Goal: Task Accomplishment & Management: Use online tool/utility

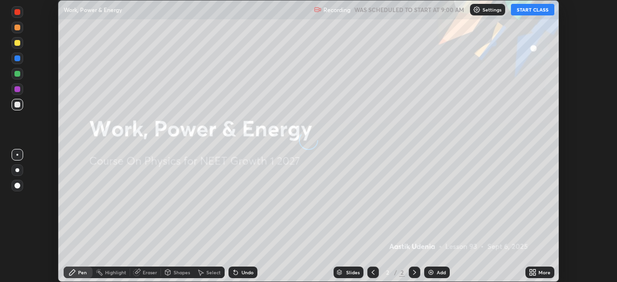
scroll to position [282, 617]
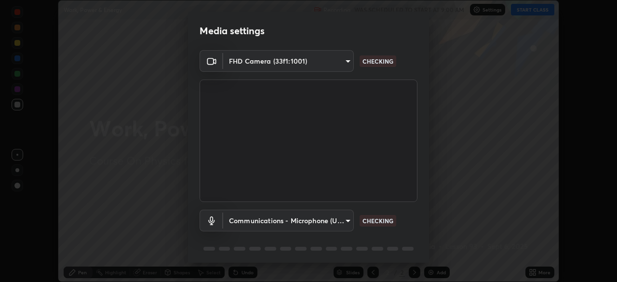
type input "1e49b53be58bf3658c32ba4c8e2538d2601885ca91182b01ba969948c87b8f29"
click at [334, 218] on body "Erase all Work, Power & Energy Recording WAS SCHEDULED TO START AT 9:00 AM Sett…" at bounding box center [308, 141] width 617 height 282
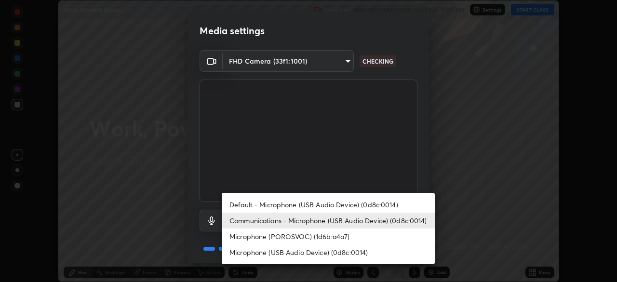
click at [325, 250] on li "Microphone (USB Audio Device) (0d8c:0014)" at bounding box center [328, 253] width 213 height 16
type input "c479ae5917e81ca6c629835639d3c14d73be07d1eae9ad26bfc29371bbaeb756"
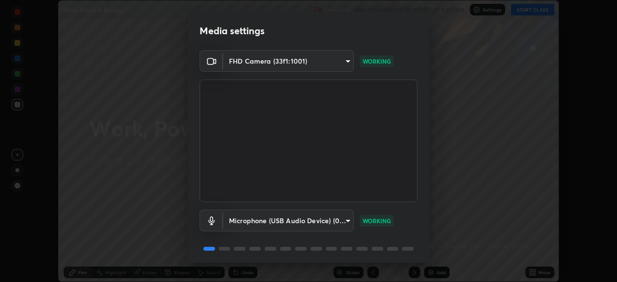
scroll to position [34, 0]
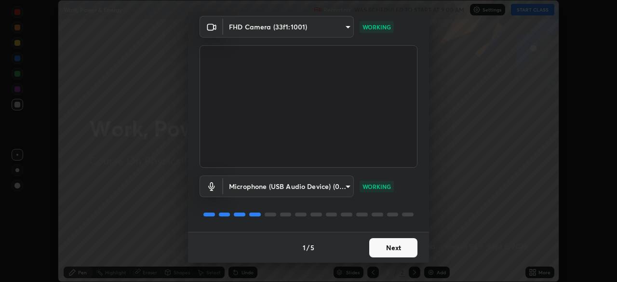
click at [389, 247] on button "Next" at bounding box center [393, 247] width 48 height 19
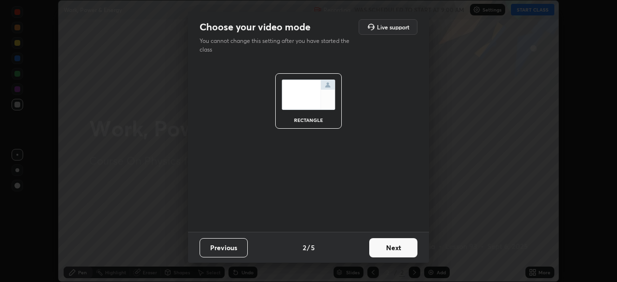
click at [394, 242] on button "Next" at bounding box center [393, 247] width 48 height 19
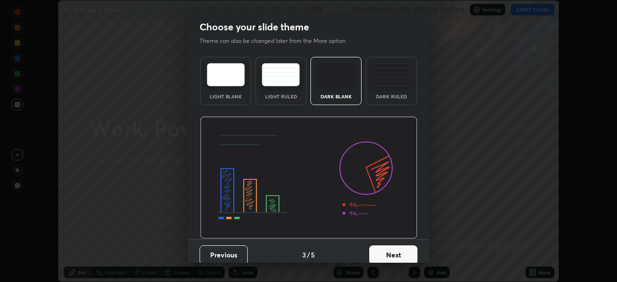
click at [388, 256] on button "Next" at bounding box center [393, 254] width 48 height 19
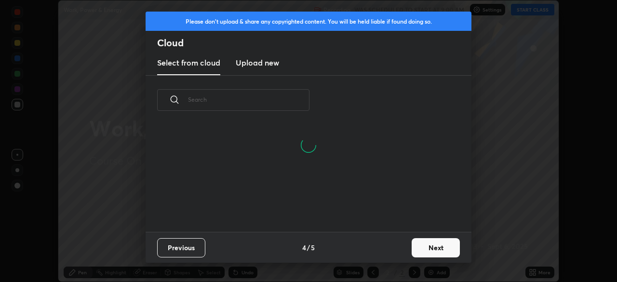
click at [267, 66] on h3 "Upload new" at bounding box center [257, 63] width 43 height 12
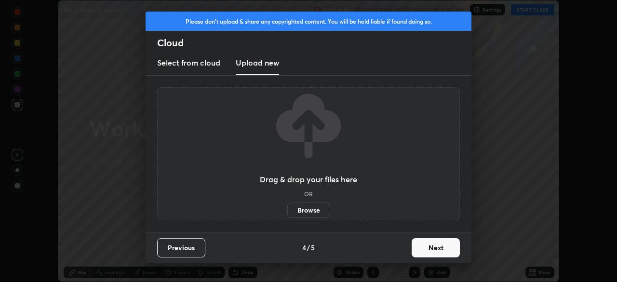
click at [310, 211] on label "Browse" at bounding box center [308, 210] width 43 height 15
click at [287, 211] on input "Browse" at bounding box center [287, 210] width 0 height 15
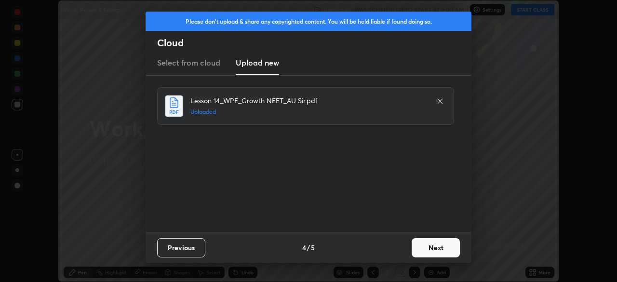
click at [434, 248] on button "Next" at bounding box center [436, 247] width 48 height 19
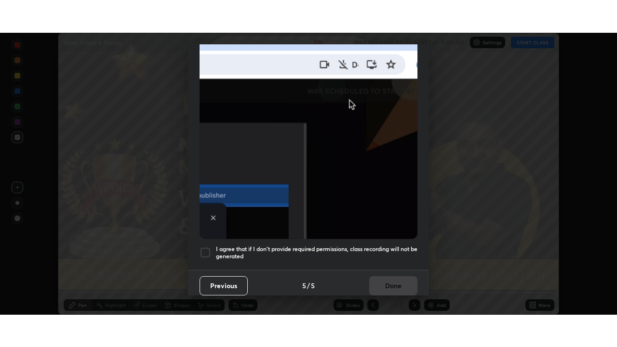
scroll to position [231, 0]
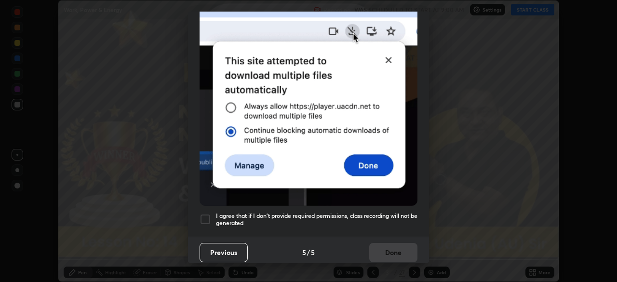
click at [205, 214] on div at bounding box center [206, 220] width 12 height 12
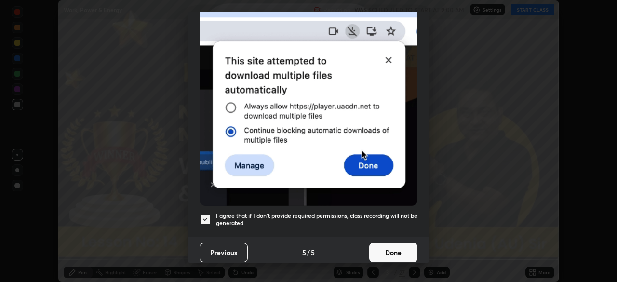
click at [382, 245] on button "Done" at bounding box center [393, 252] width 48 height 19
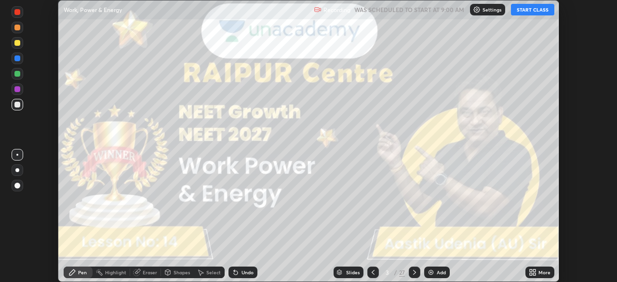
click at [530, 271] on icon at bounding box center [531, 271] width 2 height 2
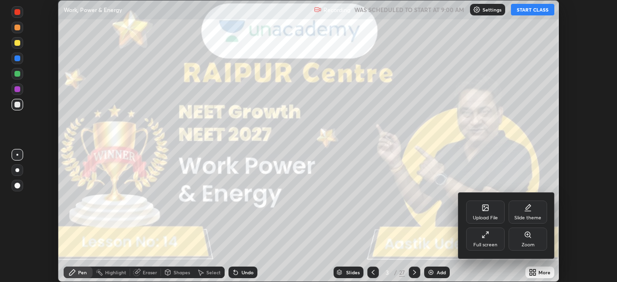
click at [490, 241] on div "Full screen" at bounding box center [485, 239] width 39 height 23
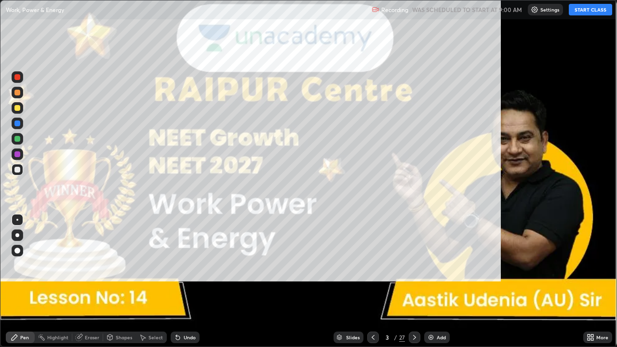
scroll to position [347, 617]
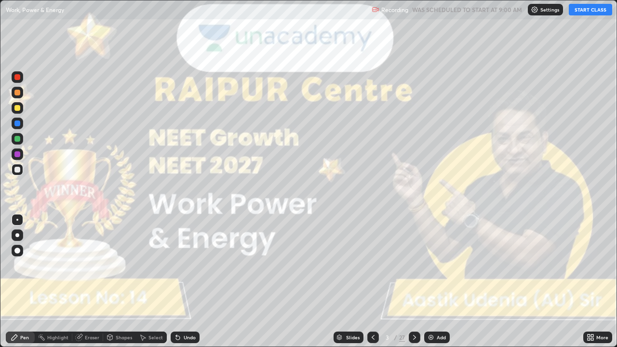
click at [588, 11] on button "START CLASS" at bounding box center [590, 10] width 43 height 12
click at [17, 235] on div at bounding box center [17, 235] width 4 height 4
click at [414, 282] on icon at bounding box center [415, 338] width 8 height 8
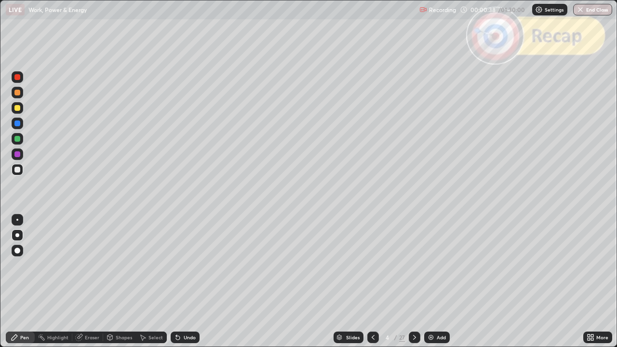
click at [413, 282] on icon at bounding box center [415, 338] width 8 height 8
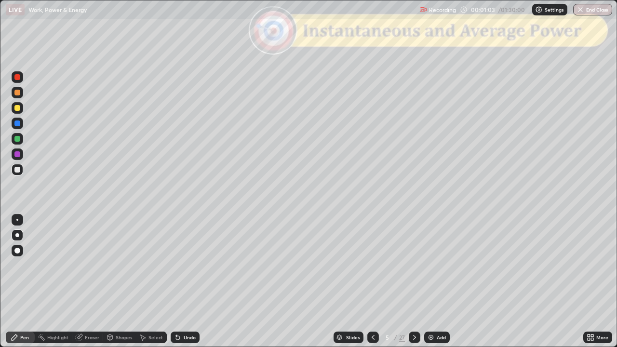
click at [187, 282] on div "Undo" at bounding box center [190, 337] width 12 height 5
click at [414, 282] on icon at bounding box center [415, 338] width 8 height 8
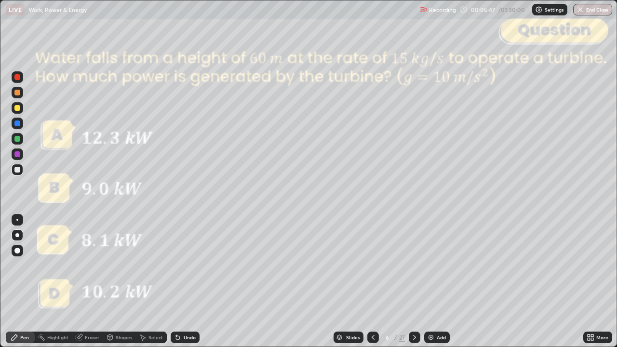
click at [117, 282] on div "Shapes" at bounding box center [124, 337] width 16 height 5
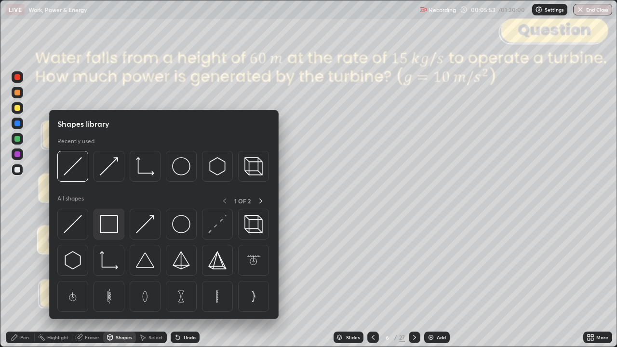
click at [104, 217] on img at bounding box center [109, 224] width 18 height 18
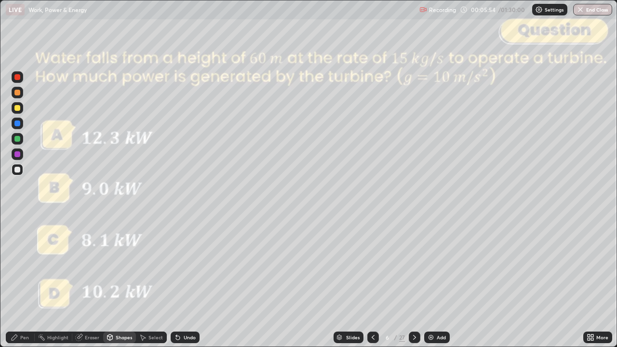
click at [16, 82] on div at bounding box center [18, 77] width 12 height 12
click at [19, 107] on div at bounding box center [17, 108] width 6 height 6
click at [23, 282] on div "Pen" at bounding box center [24, 337] width 9 height 5
click at [19, 77] on div at bounding box center [17, 77] width 6 height 6
click at [190, 282] on div "Undo" at bounding box center [190, 337] width 12 height 5
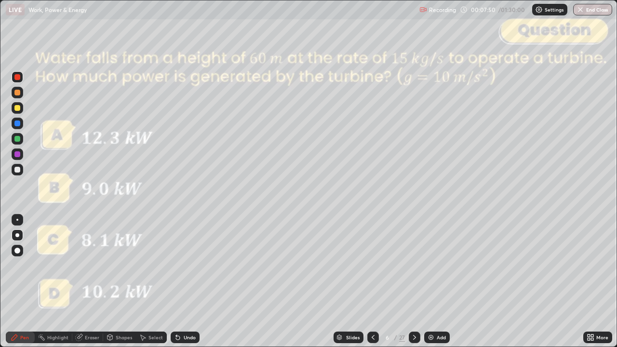
click at [121, 282] on div "Shapes" at bounding box center [124, 337] width 16 height 5
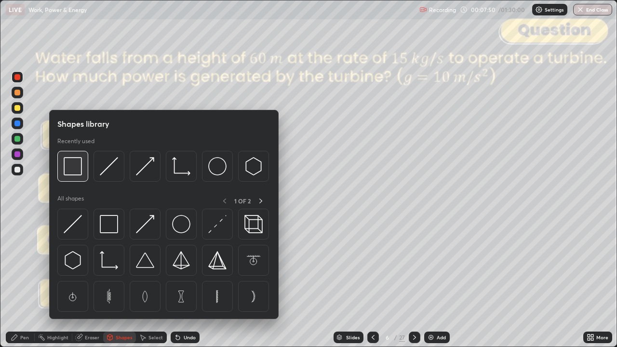
click at [71, 166] on img at bounding box center [73, 166] width 18 height 18
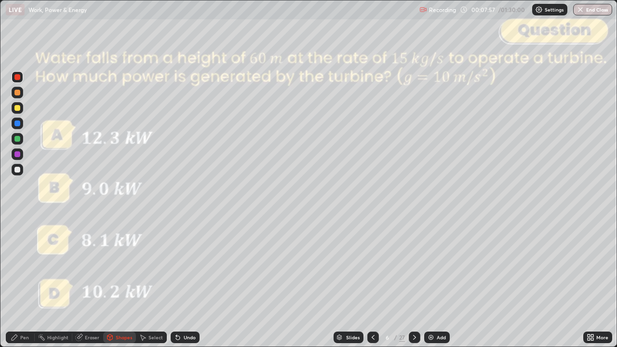
click at [19, 113] on div at bounding box center [18, 108] width 12 height 12
click at [17, 282] on icon at bounding box center [15, 338] width 8 height 8
click at [413, 282] on icon at bounding box center [414, 337] width 3 height 5
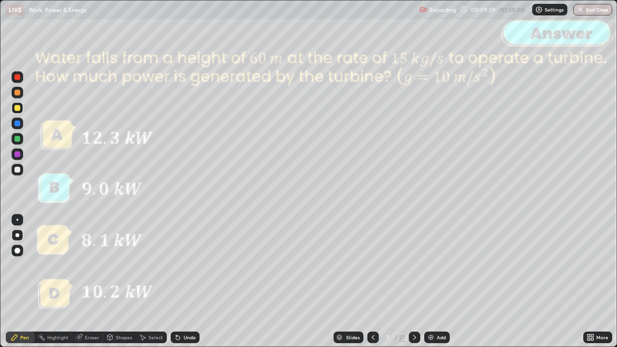
click at [414, 282] on icon at bounding box center [415, 338] width 8 height 8
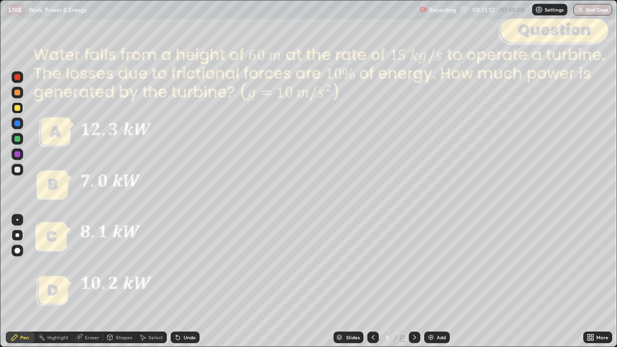
click at [18, 97] on div at bounding box center [18, 93] width 12 height 12
click at [17, 139] on div at bounding box center [17, 139] width 6 height 6
click at [119, 282] on div "Shapes" at bounding box center [124, 337] width 16 height 5
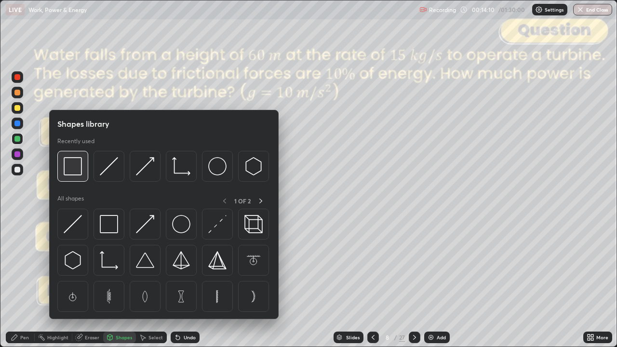
click at [74, 169] on img at bounding box center [73, 166] width 18 height 18
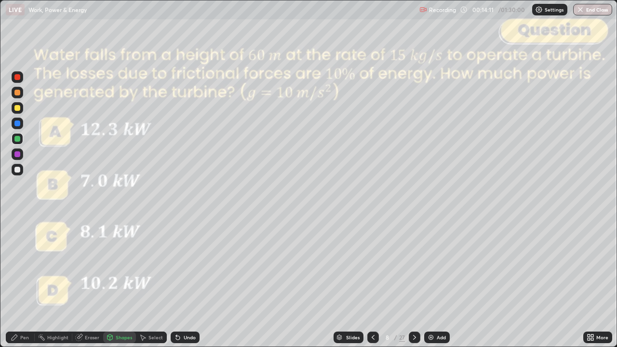
click at [17, 79] on div at bounding box center [17, 77] width 6 height 6
click at [413, 282] on icon at bounding box center [415, 338] width 8 height 8
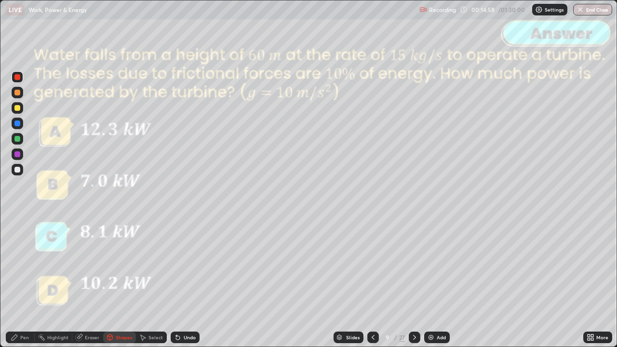
click at [412, 282] on div at bounding box center [415, 338] width 12 height 12
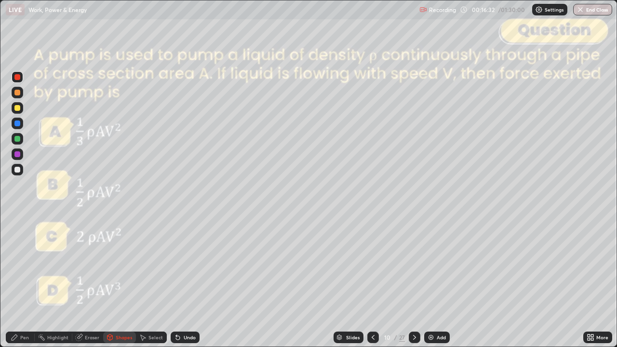
click at [21, 282] on div "Pen" at bounding box center [24, 337] width 9 height 5
click at [414, 282] on icon at bounding box center [415, 338] width 8 height 8
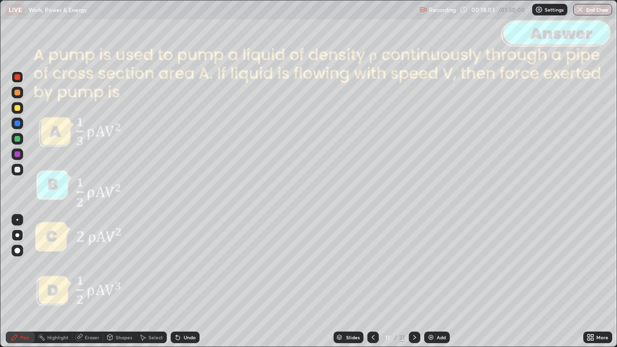
click at [415, 282] on icon at bounding box center [415, 338] width 8 height 8
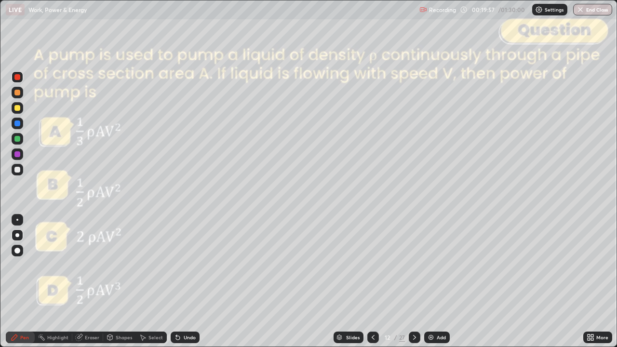
click at [413, 282] on icon at bounding box center [414, 337] width 3 height 5
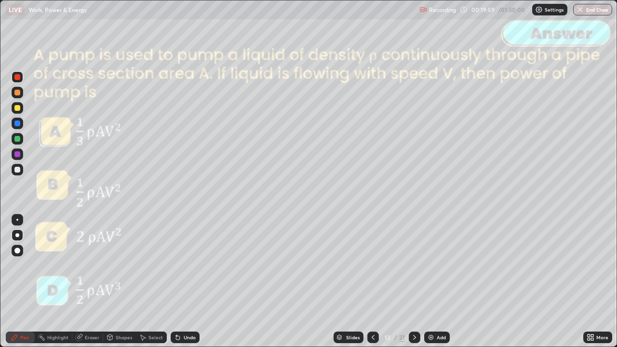
click at [414, 282] on icon at bounding box center [415, 338] width 8 height 8
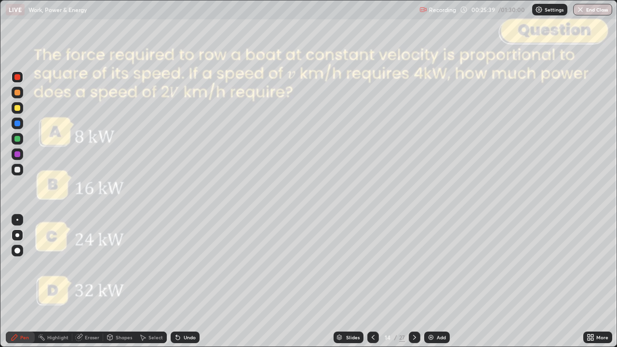
click at [18, 170] on div at bounding box center [17, 170] width 6 height 6
click at [16, 109] on div at bounding box center [17, 108] width 6 height 6
click at [414, 282] on icon at bounding box center [414, 337] width 3 height 5
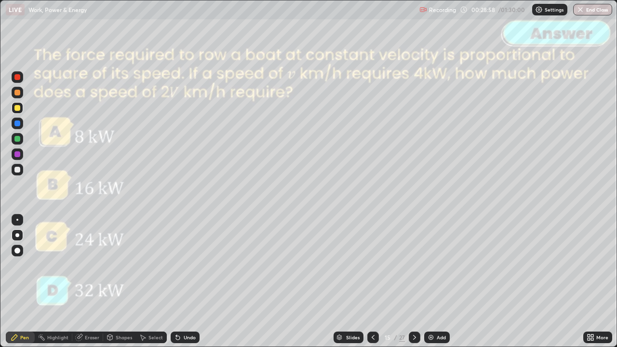
click at [414, 282] on icon at bounding box center [415, 338] width 8 height 8
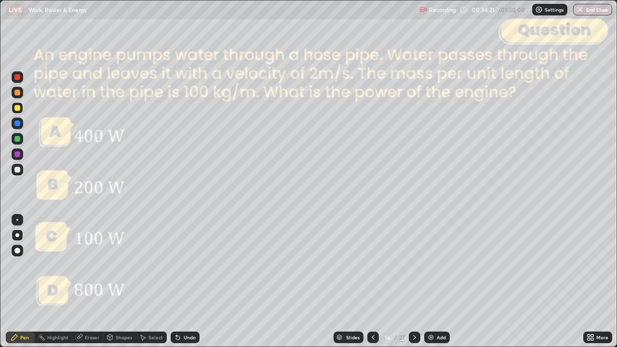
click at [17, 78] on div at bounding box center [17, 77] width 6 height 6
click at [184, 282] on div "Undo" at bounding box center [185, 338] width 29 height 12
click at [187, 282] on div "Undo" at bounding box center [190, 337] width 12 height 5
click at [16, 108] on div at bounding box center [17, 108] width 6 height 6
click at [180, 282] on div "Undo" at bounding box center [185, 338] width 29 height 12
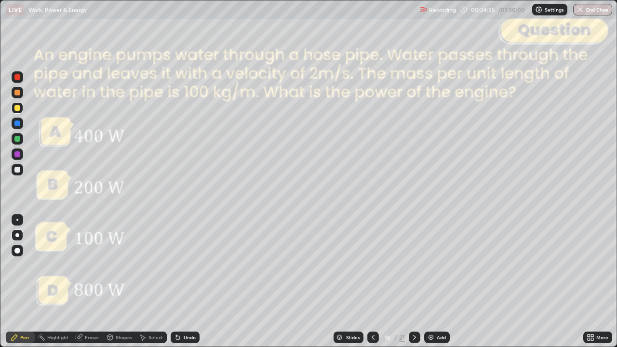
click at [187, 282] on div "Undo" at bounding box center [190, 337] width 12 height 5
click at [414, 282] on icon at bounding box center [414, 337] width 3 height 5
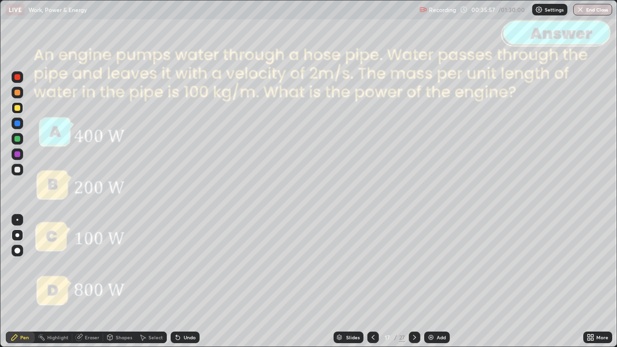
click at [415, 282] on icon at bounding box center [414, 337] width 3 height 5
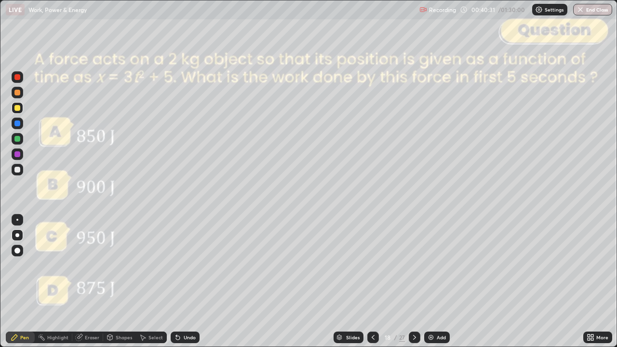
click at [18, 170] on div at bounding box center [17, 170] width 6 height 6
click at [110, 282] on icon at bounding box center [110, 338] width 5 height 6
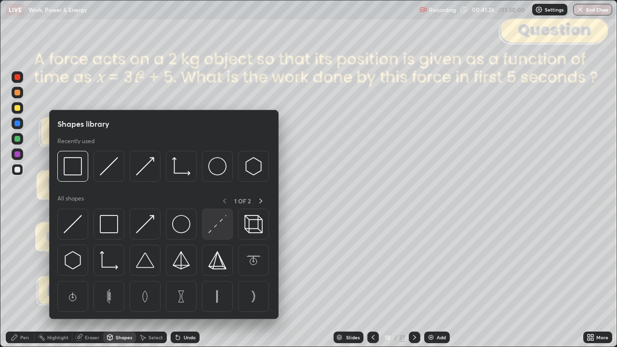
click at [220, 220] on img at bounding box center [217, 224] width 18 height 18
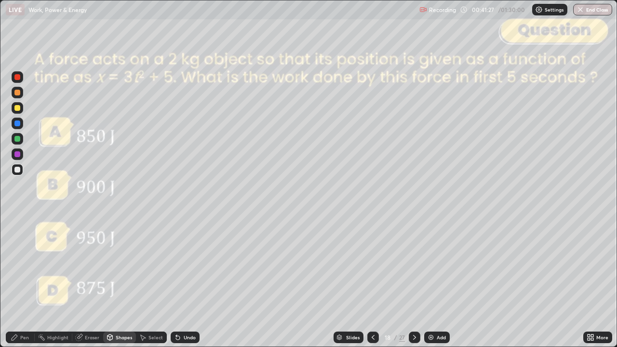
click at [18, 81] on div at bounding box center [18, 77] width 12 height 12
click at [14, 108] on div at bounding box center [17, 108] width 6 height 6
click at [18, 282] on icon at bounding box center [15, 338] width 8 height 8
click at [190, 282] on div "Undo" at bounding box center [190, 337] width 12 height 5
click at [414, 282] on icon at bounding box center [415, 338] width 8 height 8
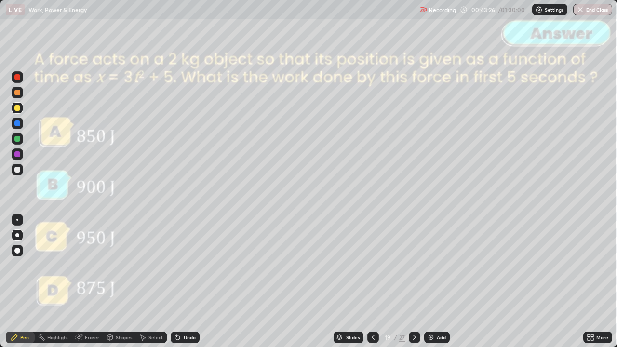
click at [413, 282] on icon at bounding box center [415, 338] width 8 height 8
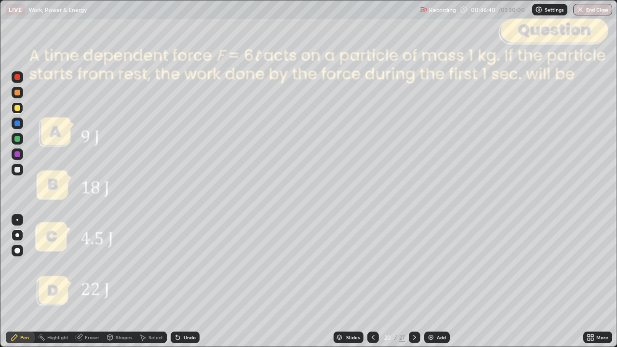
click at [122, 282] on div "Shapes" at bounding box center [124, 337] width 16 height 5
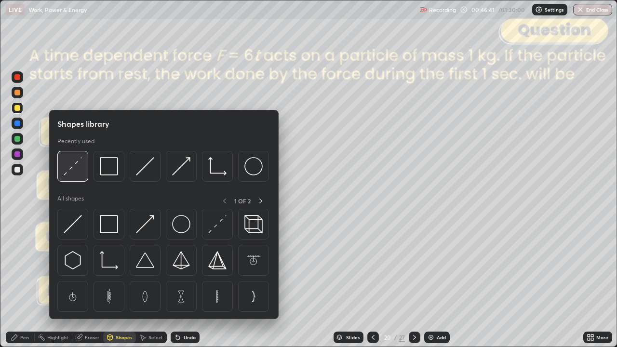
click at [77, 177] on div at bounding box center [72, 166] width 31 height 31
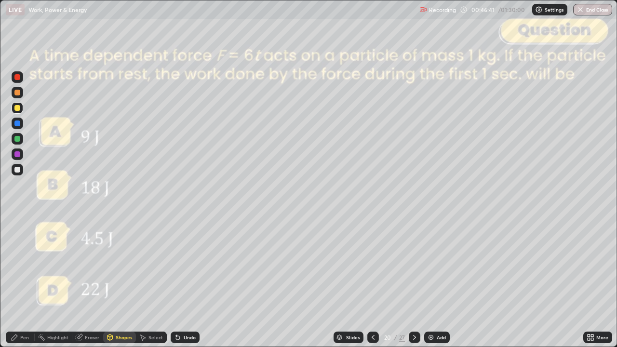
click at [17, 78] on div at bounding box center [17, 77] width 6 height 6
click at [15, 95] on div at bounding box center [17, 93] width 6 height 6
click at [17, 282] on icon at bounding box center [15, 338] width 8 height 8
click at [178, 282] on div "Undo" at bounding box center [185, 338] width 29 height 12
click at [183, 282] on div "Undo" at bounding box center [185, 338] width 29 height 12
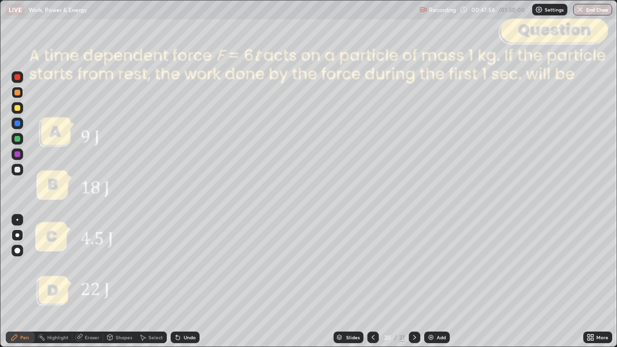
click at [413, 282] on icon at bounding box center [415, 338] width 8 height 8
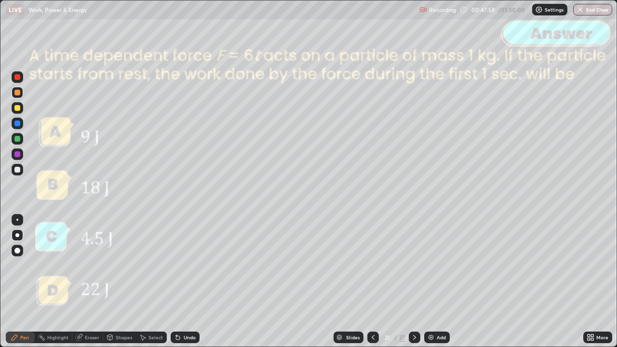
click at [412, 282] on icon at bounding box center [415, 338] width 8 height 8
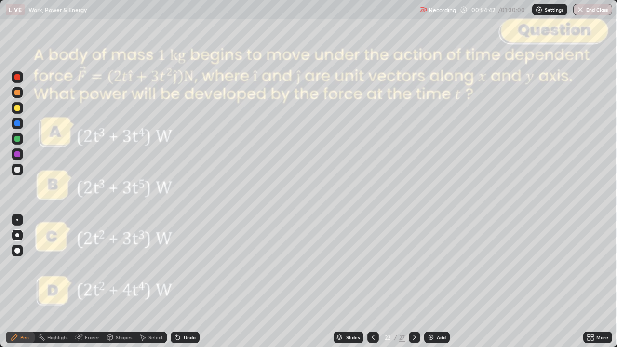
click at [118, 282] on div "Shapes" at bounding box center [124, 337] width 16 height 5
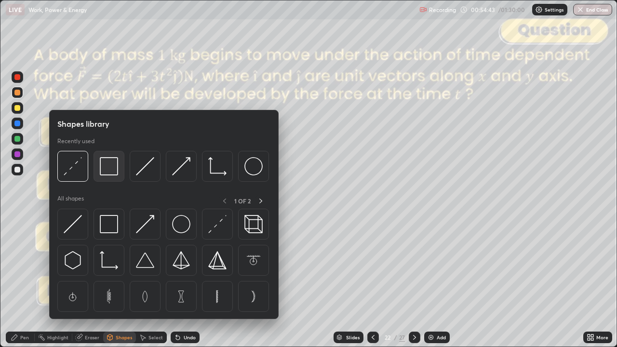
click at [113, 172] on img at bounding box center [109, 166] width 18 height 18
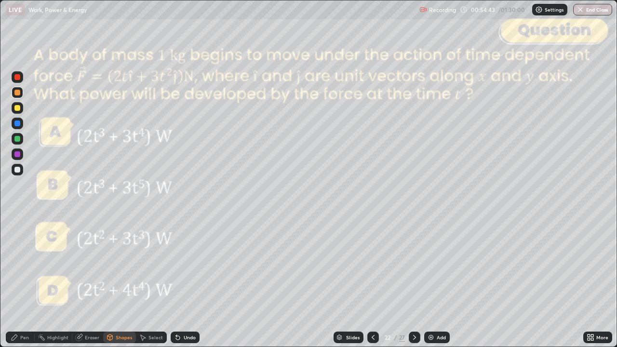
click at [17, 78] on div at bounding box center [17, 77] width 6 height 6
click at [18, 282] on icon at bounding box center [15, 338] width 8 height 8
click at [414, 282] on icon at bounding box center [415, 338] width 8 height 8
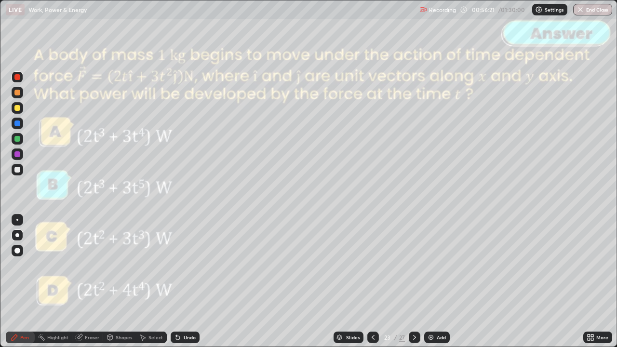
click at [414, 282] on icon at bounding box center [415, 338] width 8 height 8
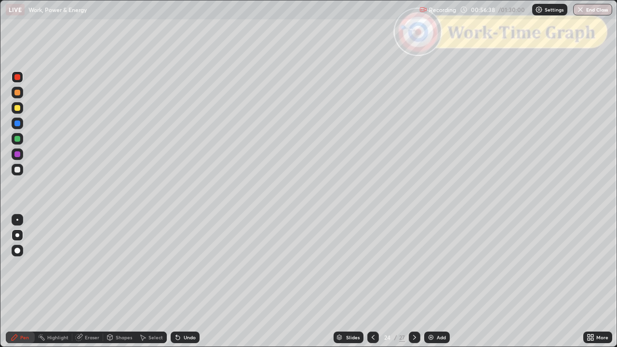
click at [118, 282] on div "Shapes" at bounding box center [124, 337] width 16 height 5
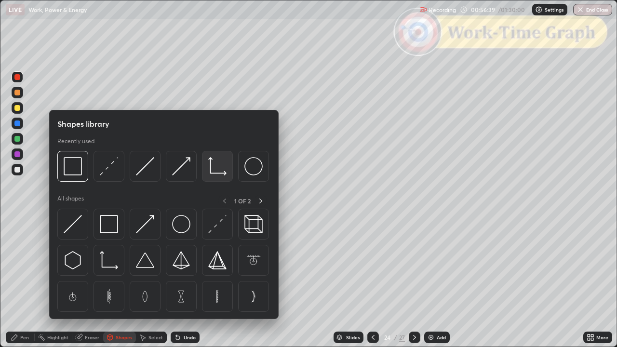
click at [221, 169] on img at bounding box center [217, 166] width 18 height 18
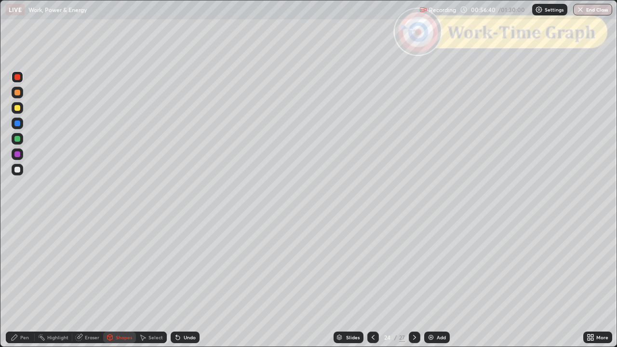
click at [22, 173] on div at bounding box center [18, 170] width 12 height 12
click at [20, 282] on div "Pen" at bounding box center [24, 337] width 9 height 5
click at [18, 108] on div at bounding box center [17, 108] width 6 height 6
click at [187, 282] on div "Undo" at bounding box center [190, 337] width 12 height 5
click at [122, 282] on div "Shapes" at bounding box center [124, 337] width 16 height 5
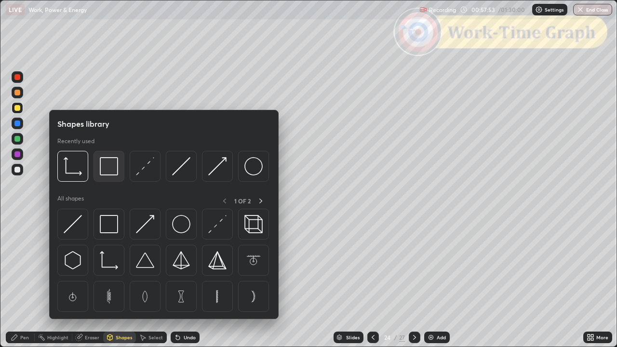
click at [111, 166] on img at bounding box center [109, 166] width 18 height 18
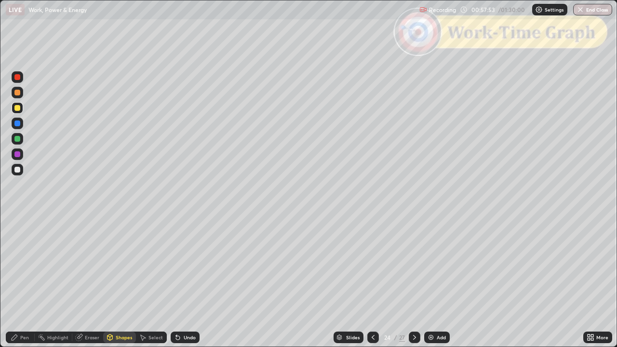
click at [17, 78] on div at bounding box center [17, 77] width 6 height 6
click at [190, 282] on div "Undo" at bounding box center [185, 338] width 29 height 12
click at [190, 282] on div "Undo" at bounding box center [190, 337] width 12 height 5
click at [190, 282] on div "Undo" at bounding box center [185, 338] width 29 height 12
click at [191, 282] on div "Undo" at bounding box center [190, 337] width 12 height 5
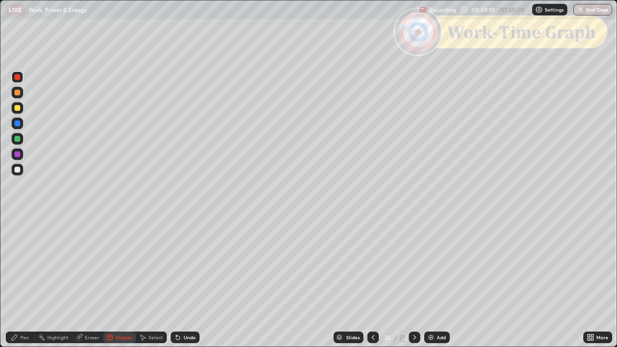
click at [414, 282] on icon at bounding box center [415, 338] width 8 height 8
click at [119, 282] on div "Shapes" at bounding box center [124, 337] width 16 height 5
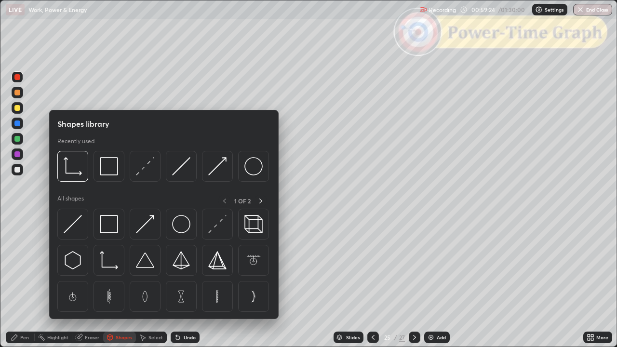
click at [19, 172] on div at bounding box center [17, 170] width 6 height 6
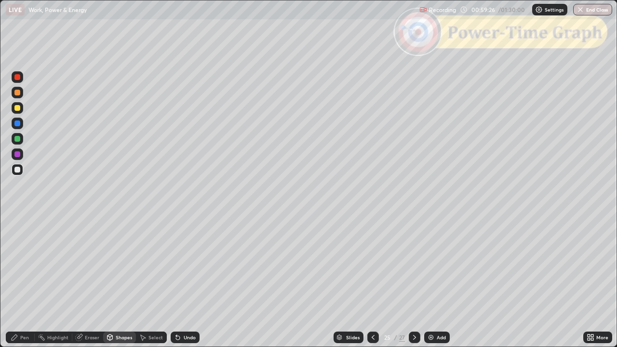
click at [184, 282] on div "Undo" at bounding box center [190, 337] width 12 height 5
click at [123, 282] on div "Shapes" at bounding box center [124, 337] width 16 height 5
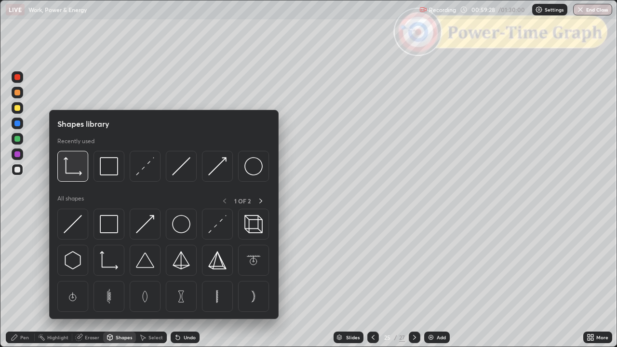
click at [77, 173] on img at bounding box center [73, 166] width 18 height 18
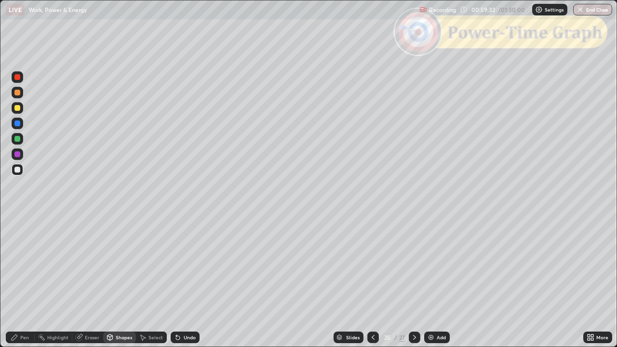
click at [21, 282] on div "Pen" at bounding box center [24, 337] width 9 height 5
click at [20, 110] on div at bounding box center [18, 108] width 12 height 12
click at [17, 78] on div at bounding box center [17, 77] width 6 height 6
click at [116, 282] on div "Shapes" at bounding box center [124, 337] width 16 height 5
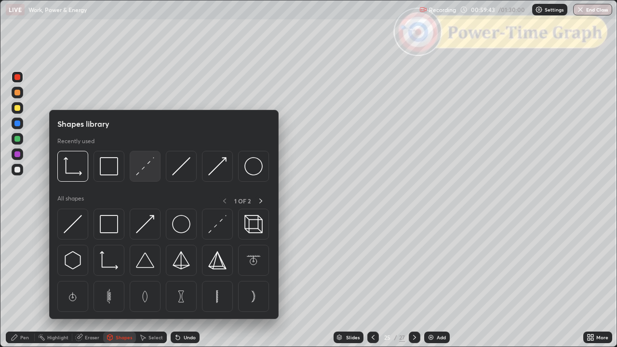
click at [146, 171] on img at bounding box center [145, 166] width 18 height 18
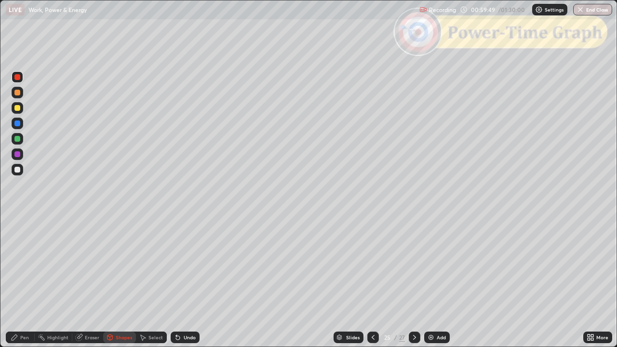
click at [24, 282] on div "Pen" at bounding box center [24, 337] width 9 height 5
click at [16, 108] on div at bounding box center [17, 108] width 6 height 6
click at [183, 282] on div "Undo" at bounding box center [185, 338] width 29 height 12
click at [120, 282] on div "Shapes" at bounding box center [124, 337] width 16 height 5
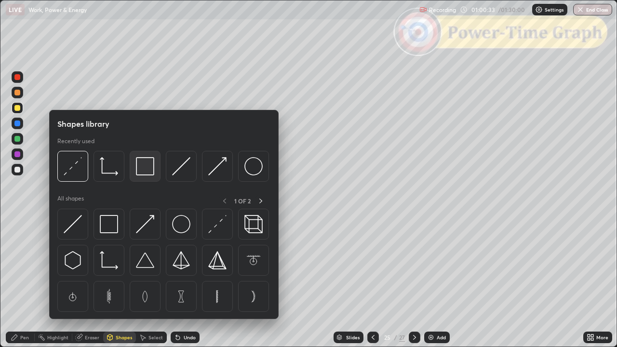
click at [146, 169] on img at bounding box center [145, 166] width 18 height 18
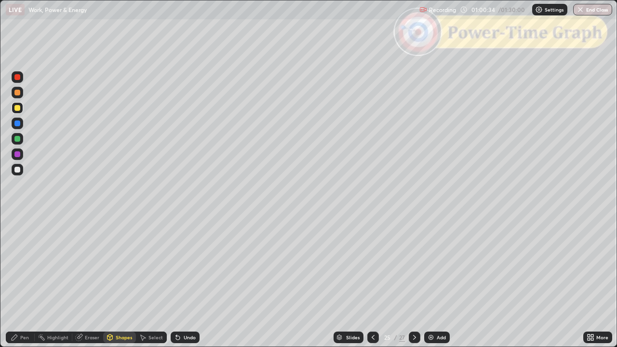
click at [15, 79] on div at bounding box center [17, 77] width 6 height 6
click at [415, 282] on icon at bounding box center [414, 337] width 3 height 5
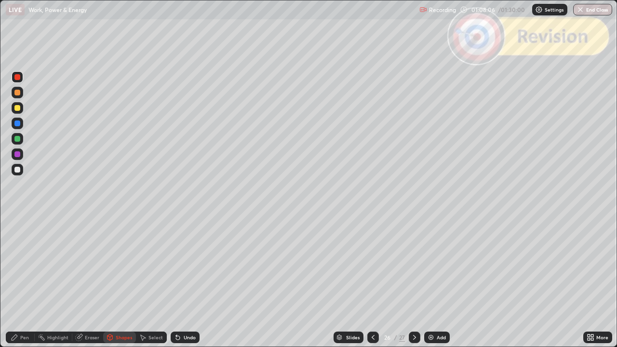
click at [18, 169] on div at bounding box center [17, 170] width 6 height 6
click at [191, 282] on div "Undo" at bounding box center [190, 337] width 12 height 5
click at [197, 282] on div "Undo" at bounding box center [185, 338] width 29 height 12
click at [26, 282] on div "Pen" at bounding box center [20, 338] width 29 height 12
click at [190, 282] on div "Undo" at bounding box center [190, 337] width 12 height 5
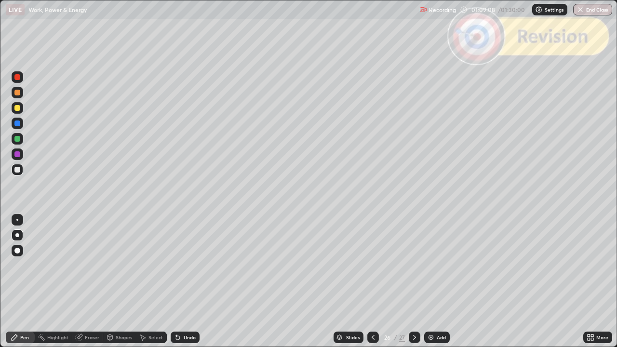
click at [190, 282] on div "Undo" at bounding box center [190, 337] width 12 height 5
click at [123, 282] on div "Shapes" at bounding box center [124, 337] width 16 height 5
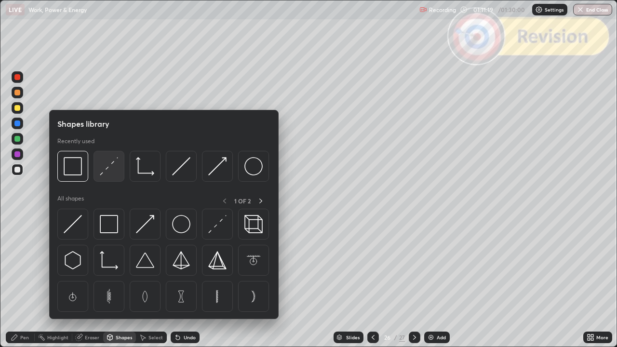
click at [117, 176] on div at bounding box center [109, 166] width 31 height 31
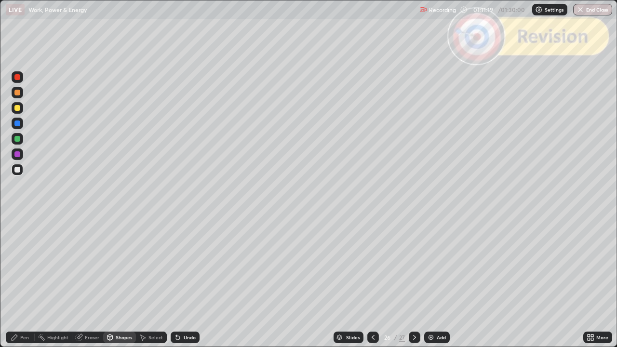
click at [17, 78] on div at bounding box center [17, 77] width 6 height 6
click at [21, 282] on div "Pen" at bounding box center [24, 337] width 9 height 5
click at [17, 109] on div at bounding box center [17, 108] width 6 height 6
click at [27, 282] on div "Erase all" at bounding box center [17, 173] width 23 height 309
click at [17, 79] on div at bounding box center [17, 77] width 6 height 6
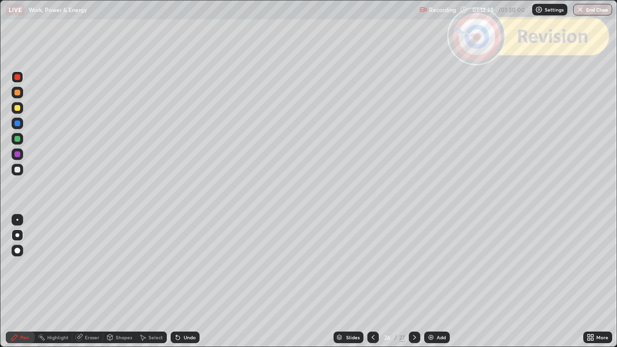
click at [17, 109] on div at bounding box center [17, 108] width 6 height 6
click at [120, 282] on div "Shapes" at bounding box center [124, 337] width 16 height 5
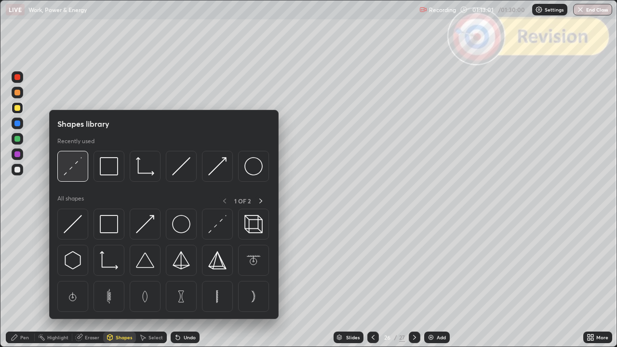
click at [80, 173] on img at bounding box center [73, 166] width 18 height 18
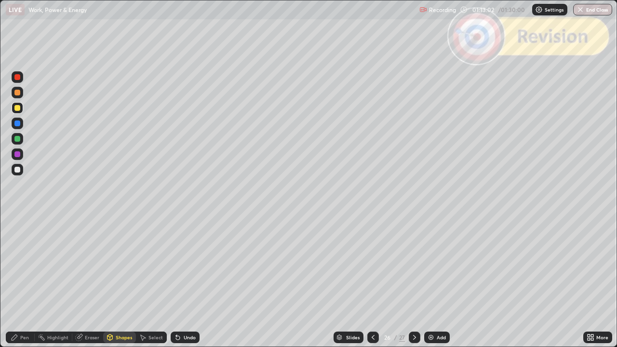
click at [17, 78] on div at bounding box center [17, 77] width 6 height 6
click at [20, 282] on div "Pen" at bounding box center [24, 337] width 9 height 5
click at [17, 95] on div at bounding box center [17, 93] width 6 height 6
click at [120, 282] on div "Shapes" at bounding box center [124, 337] width 16 height 5
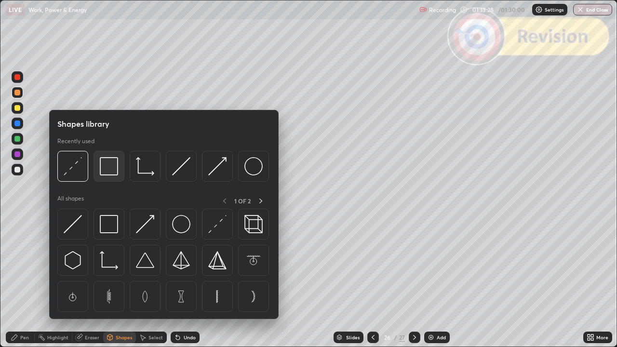
click at [112, 168] on img at bounding box center [109, 166] width 18 height 18
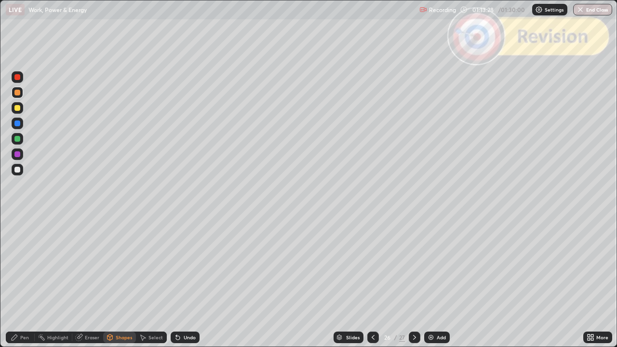
click at [18, 79] on div at bounding box center [17, 77] width 6 height 6
click at [18, 139] on div at bounding box center [17, 139] width 6 height 6
click at [21, 282] on div "Pen" at bounding box center [20, 338] width 29 height 12
click at [120, 282] on div "Shapes" at bounding box center [124, 337] width 16 height 5
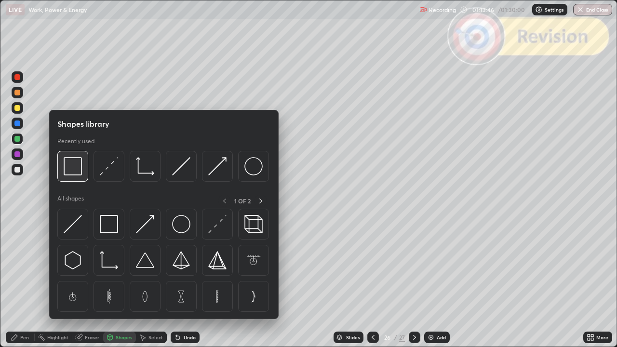
click at [78, 172] on img at bounding box center [73, 166] width 18 height 18
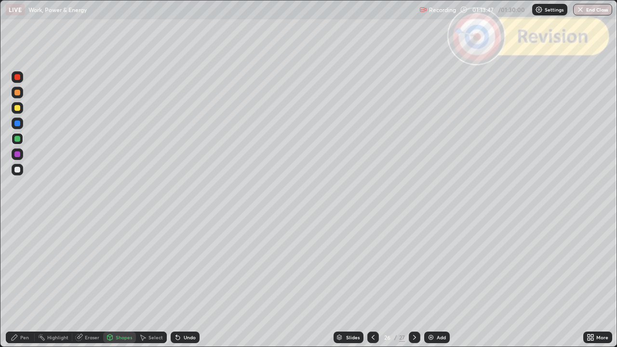
click at [20, 80] on div at bounding box center [18, 77] width 12 height 12
click at [414, 282] on icon at bounding box center [415, 338] width 8 height 8
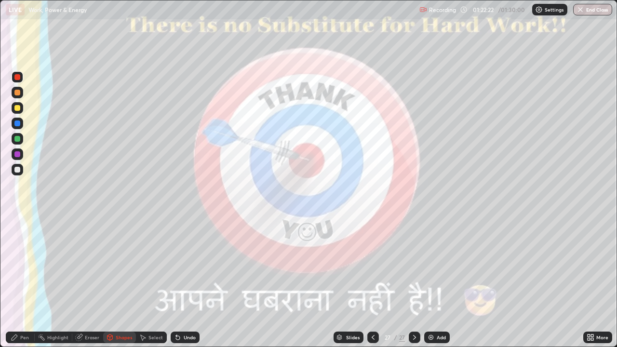
click at [586, 12] on button "End Class" at bounding box center [592, 10] width 39 height 12
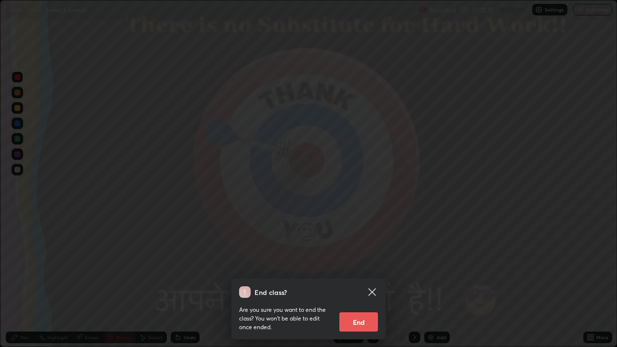
click at [357, 282] on button "End" at bounding box center [359, 322] width 39 height 19
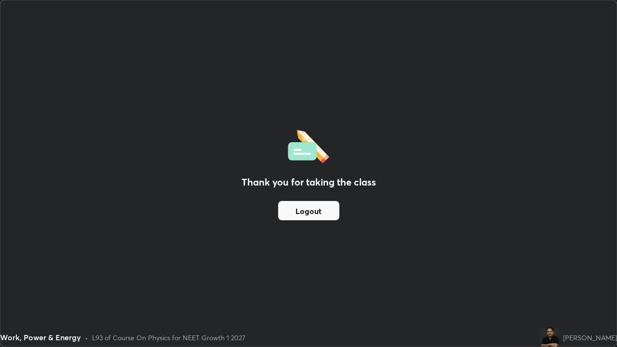
click at [312, 209] on button "Logout" at bounding box center [308, 210] width 61 height 19
